Goal: Task Accomplishment & Management: Manage account settings

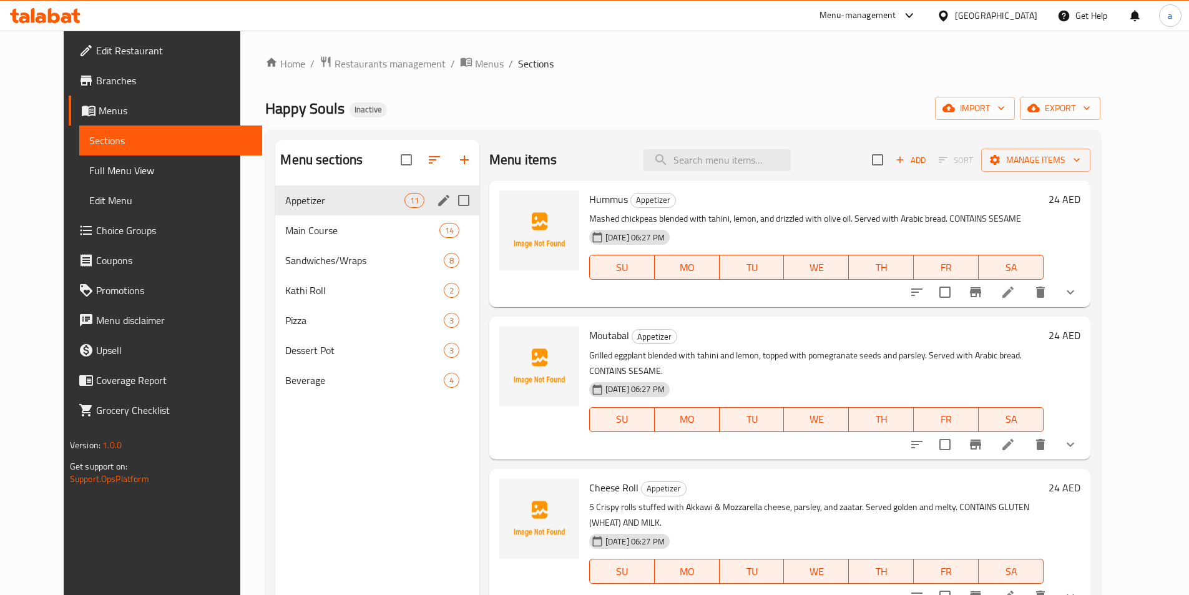
click at [451, 196] on input "Menu sections" at bounding box center [464, 200] width 26 height 26
checkbox input "true"
click at [451, 232] on input "Menu sections" at bounding box center [464, 230] width 26 height 26
checkbox input "true"
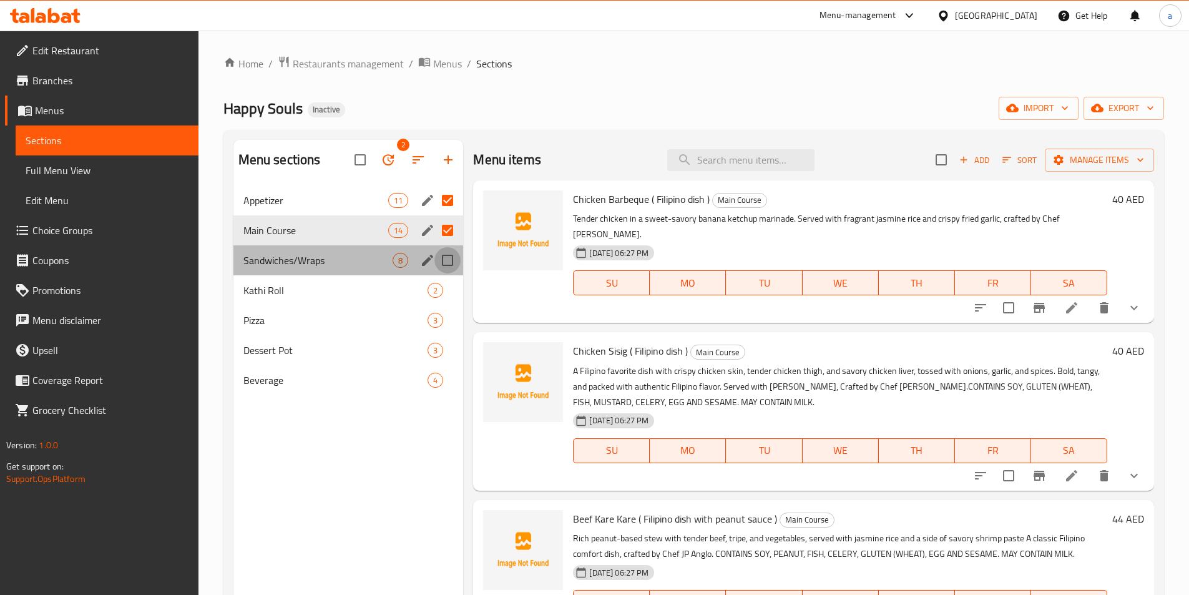
click at [444, 261] on input "Menu sections" at bounding box center [447, 260] width 26 height 26
checkbox input "true"
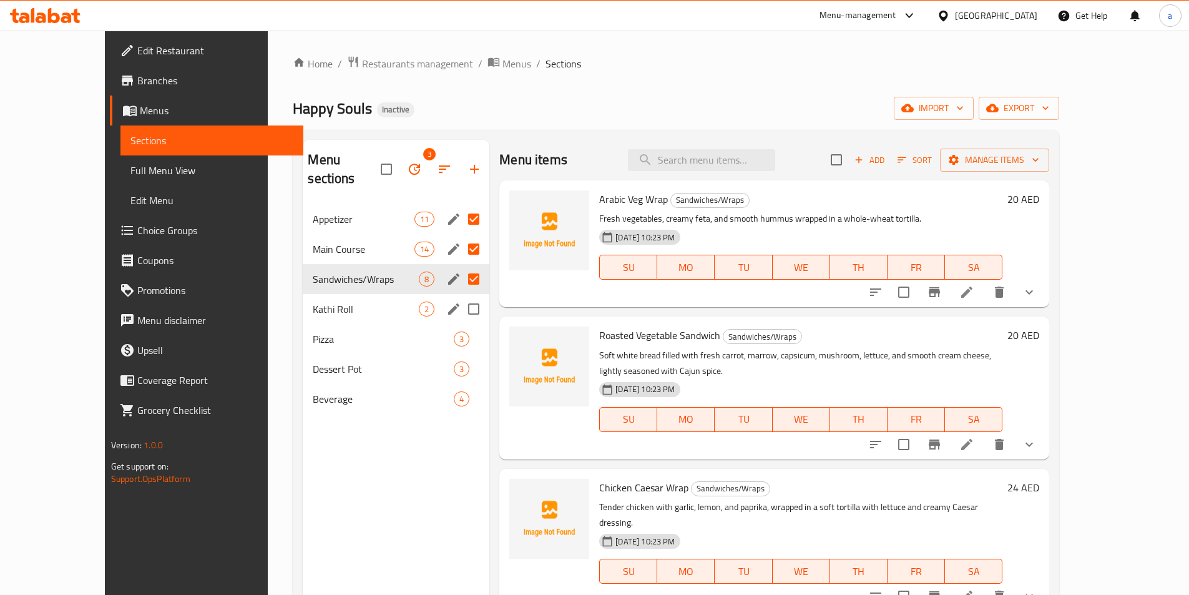
click at [461, 296] on input "Menu sections" at bounding box center [474, 309] width 26 height 26
checkbox input "true"
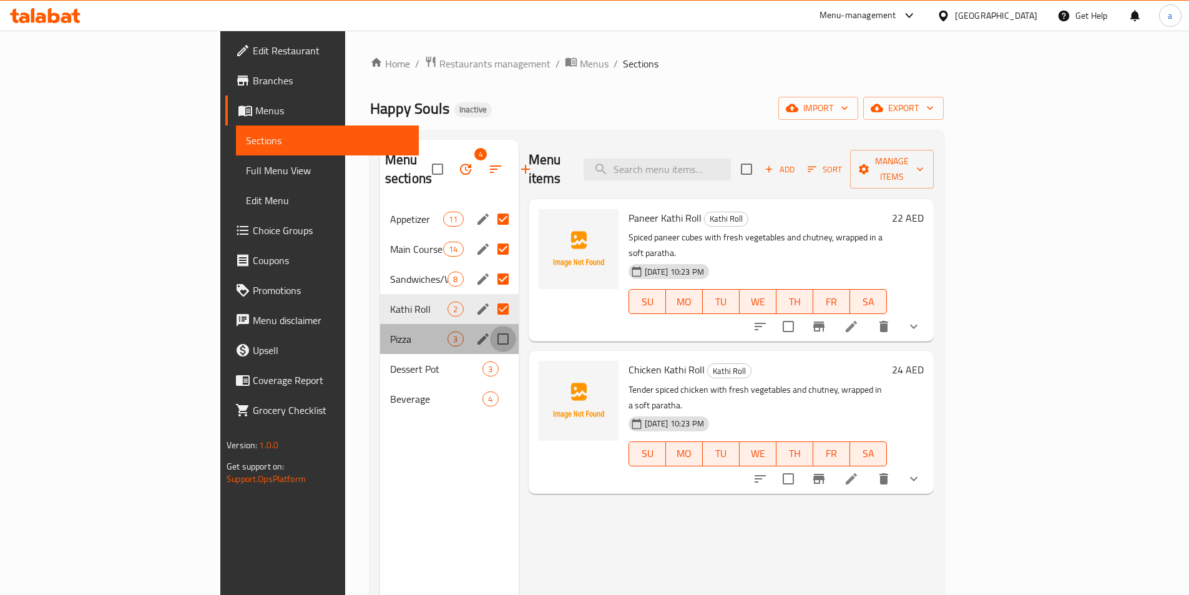
click at [490, 326] on input "Menu sections" at bounding box center [503, 339] width 26 height 26
checkbox input "true"
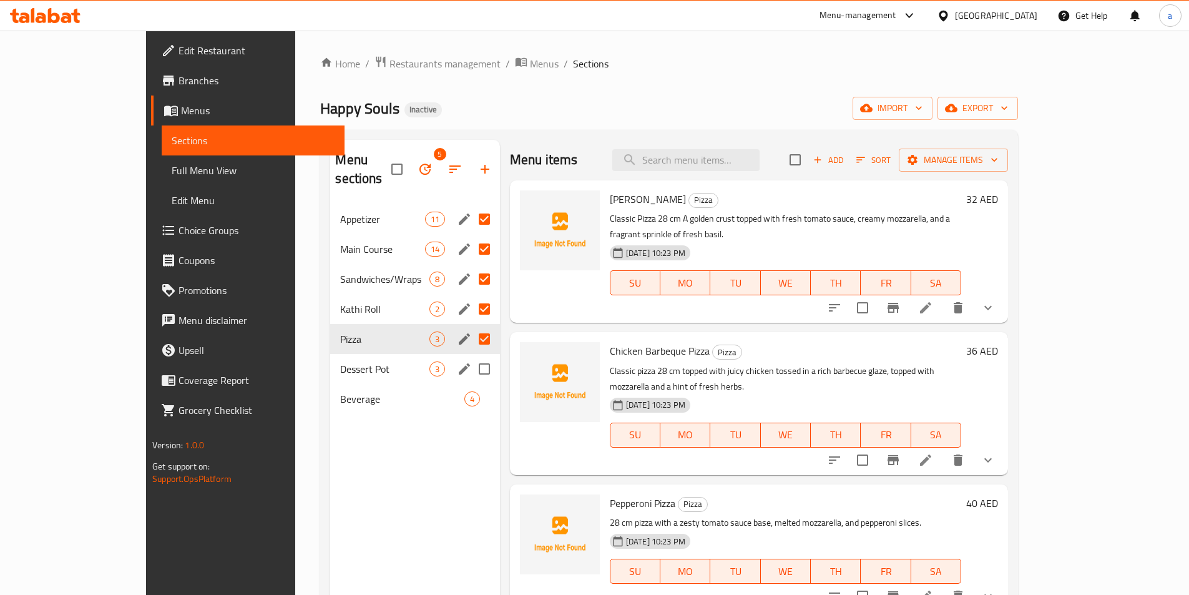
click at [471, 356] on input "Menu sections" at bounding box center [484, 369] width 26 height 26
checkbox input "true"
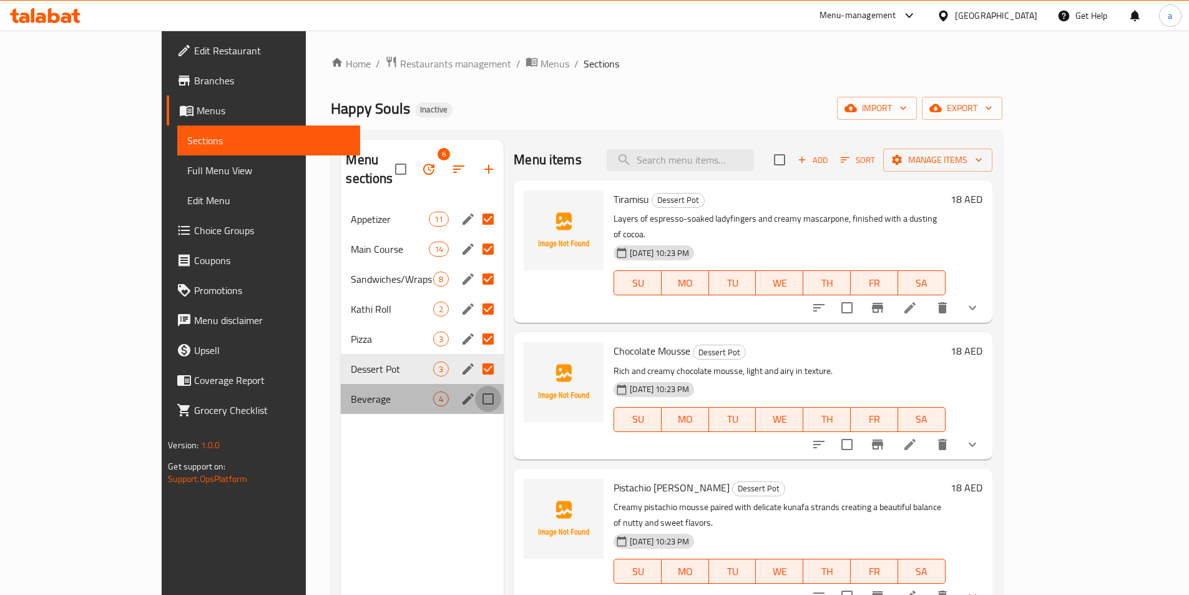
click at [475, 386] on input "Menu sections" at bounding box center [488, 399] width 26 height 26
checkbox input "true"
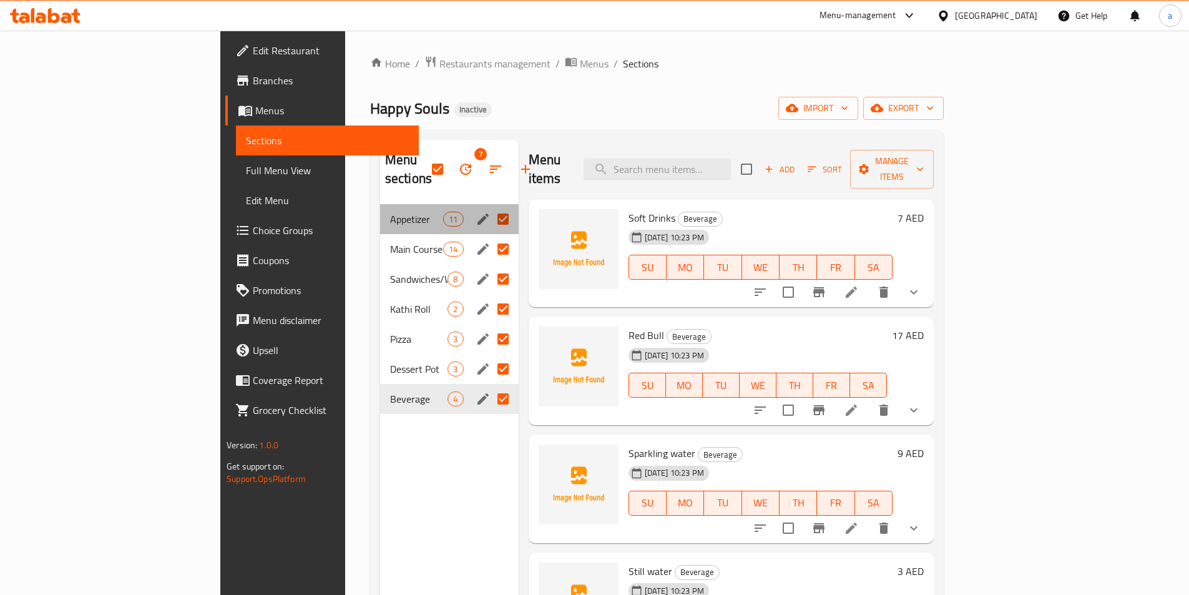
click at [380, 204] on div "Appetizer 11" at bounding box center [449, 219] width 139 height 30
